Goal: Transaction & Acquisition: Purchase product/service

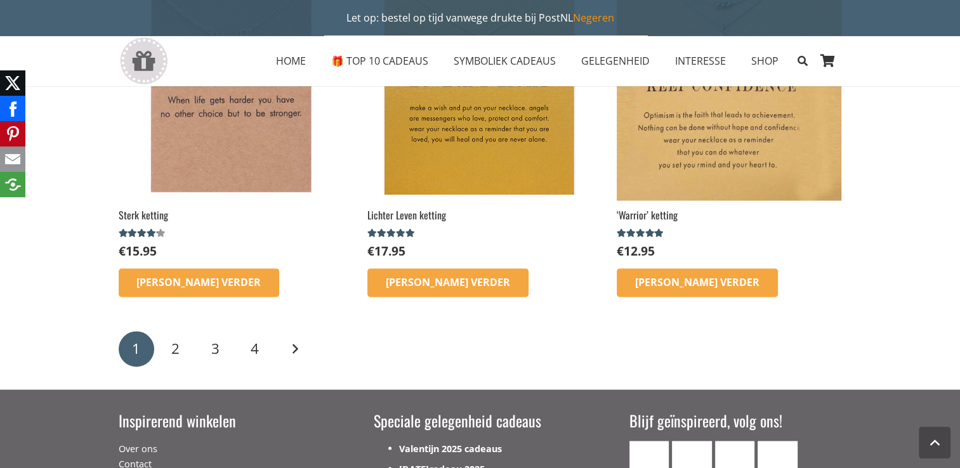
scroll to position [2031, 0]
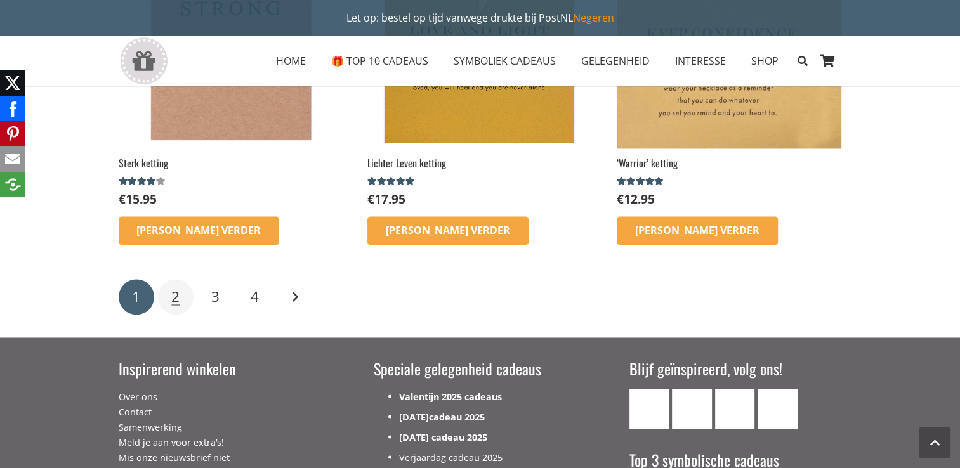
click at [184, 296] on link "2" at bounding box center [176, 297] width 36 height 36
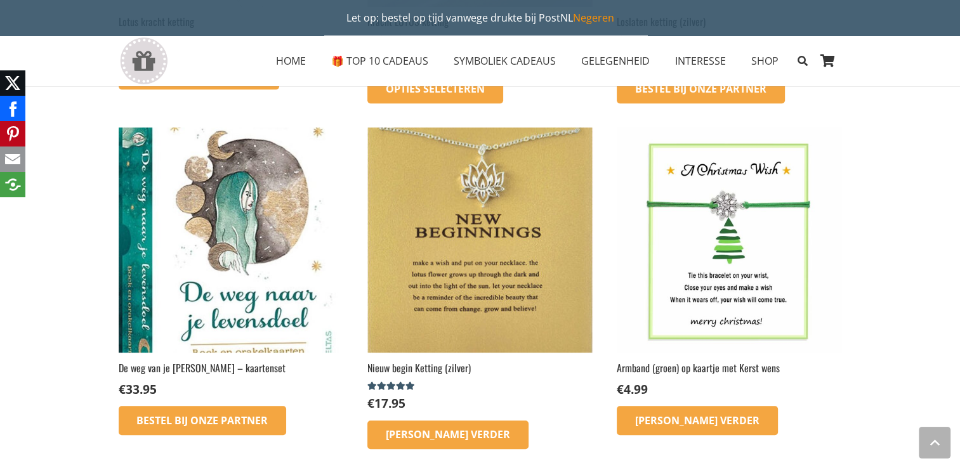
scroll to position [762, 0]
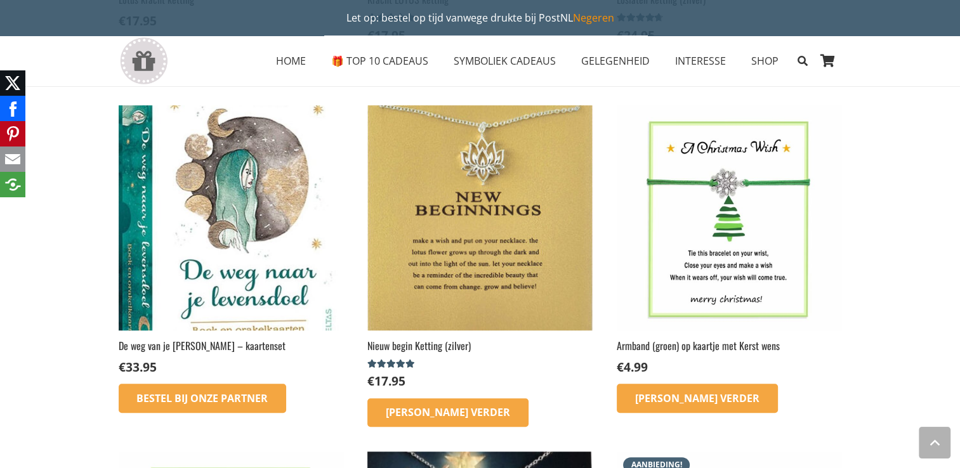
click at [470, 220] on img at bounding box center [479, 217] width 225 height 225
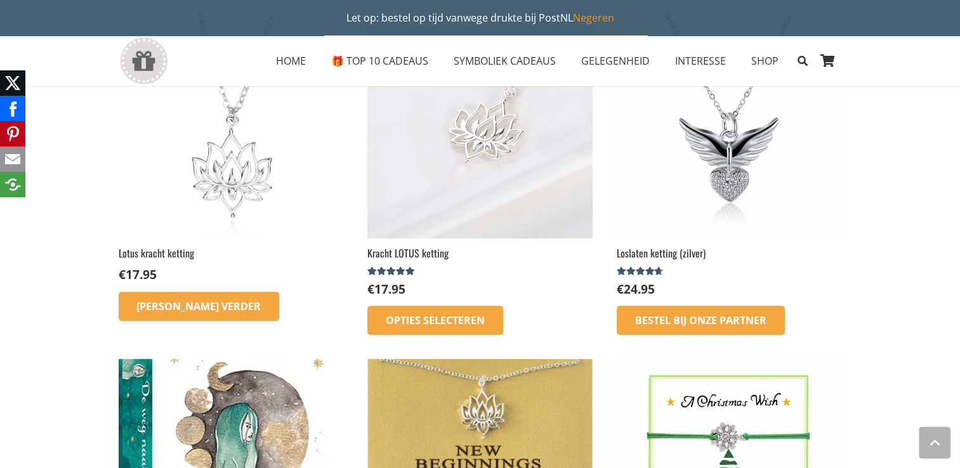
scroll to position [444, 0]
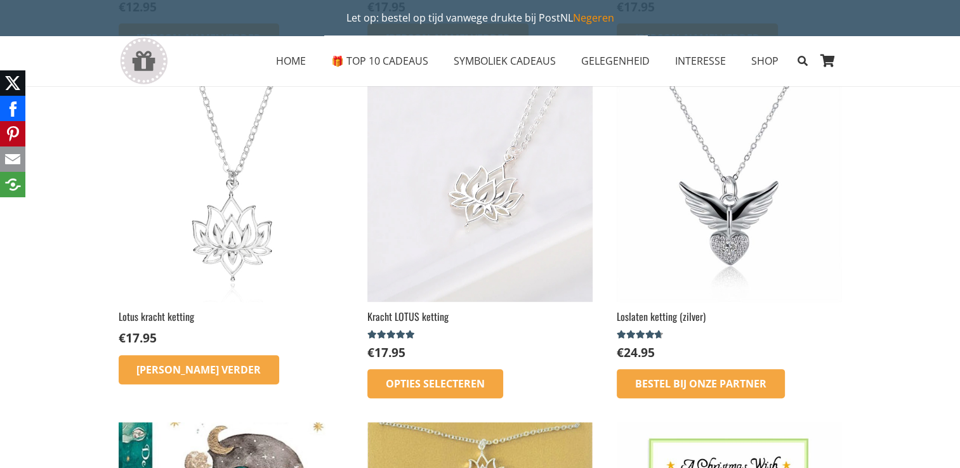
click at [472, 197] on img at bounding box center [479, 189] width 225 height 225
click at [236, 260] on img at bounding box center [231, 189] width 225 height 225
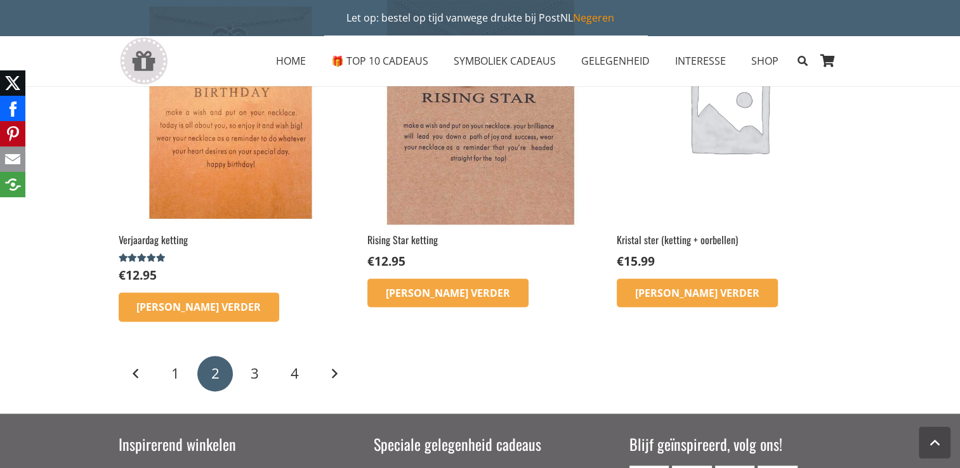
scroll to position [1650, 0]
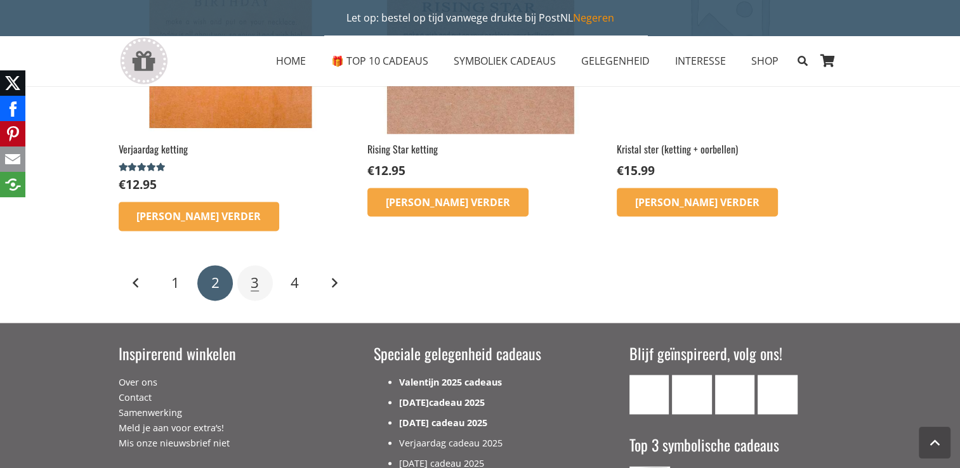
click at [248, 287] on link "3" at bounding box center [255, 283] width 36 height 36
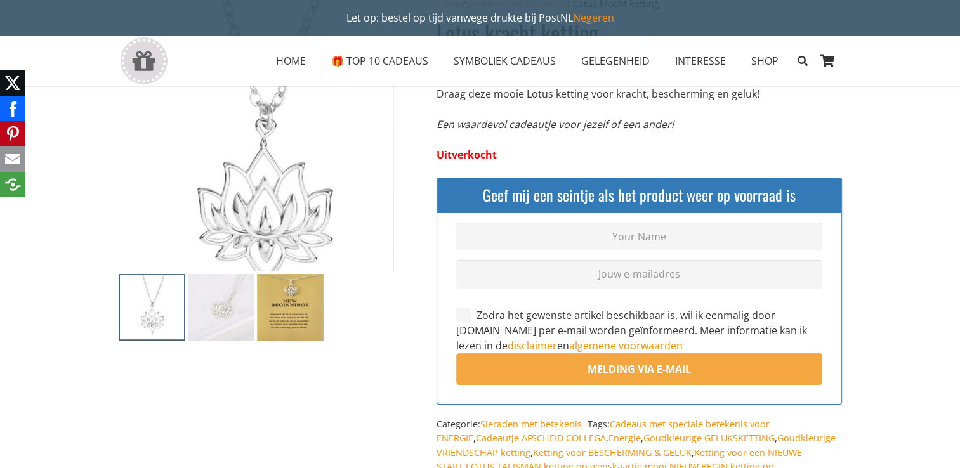
scroll to position [127, 0]
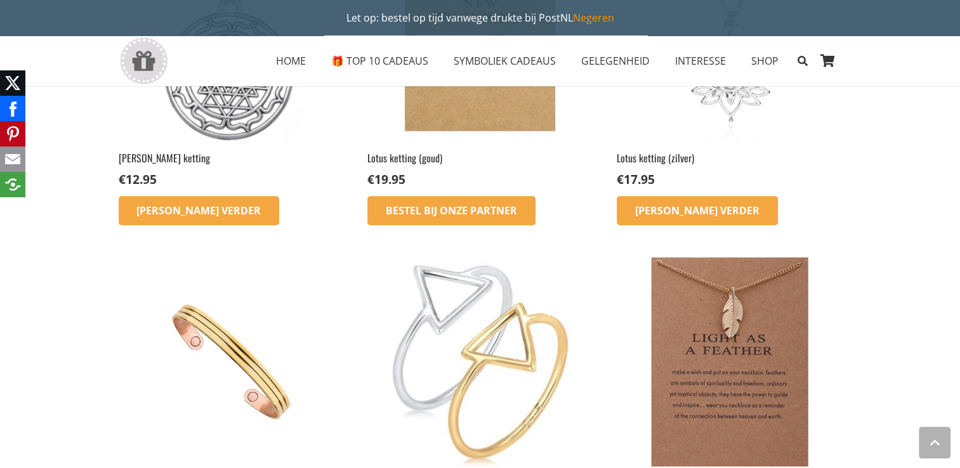
scroll to position [952, 0]
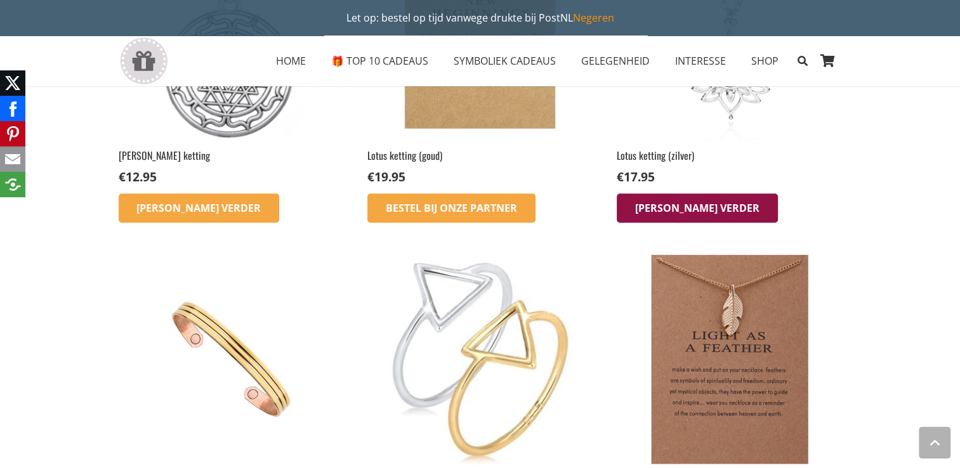
click at [645, 208] on link "[PERSON_NAME] verder" at bounding box center [697, 208] width 161 height 29
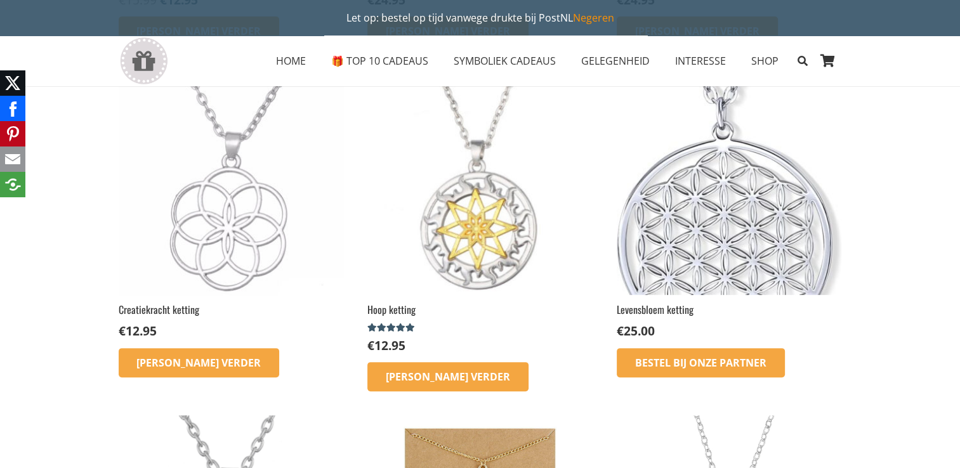
scroll to position [444, 0]
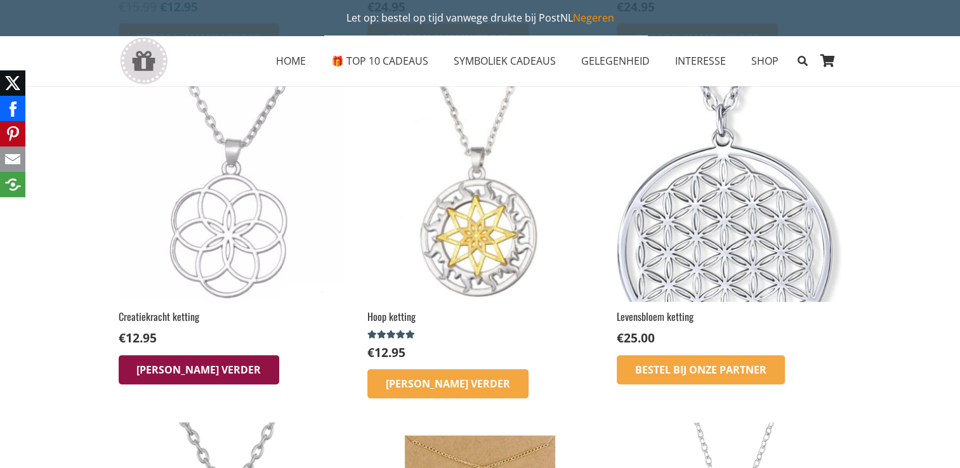
click at [190, 368] on icon "Lees meer over “Creatiekracht ketting”" at bounding box center [199, 369] width 18 height 18
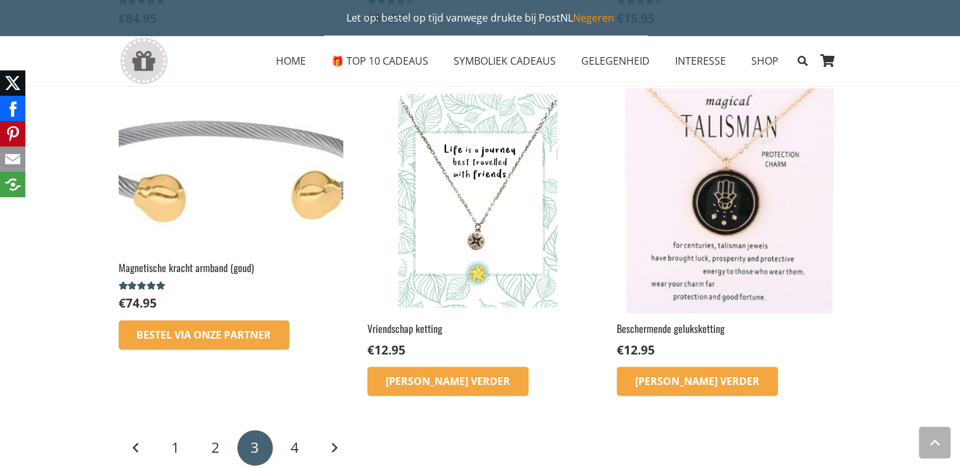
scroll to position [1460, 0]
